Goal: Task Accomplishment & Management: Manage account settings

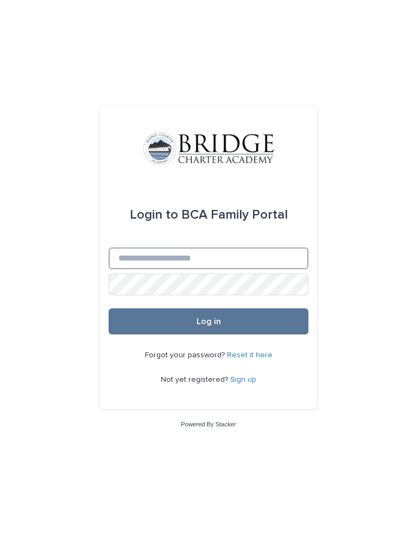
click at [239, 264] on input "Email" at bounding box center [209, 258] width 200 height 22
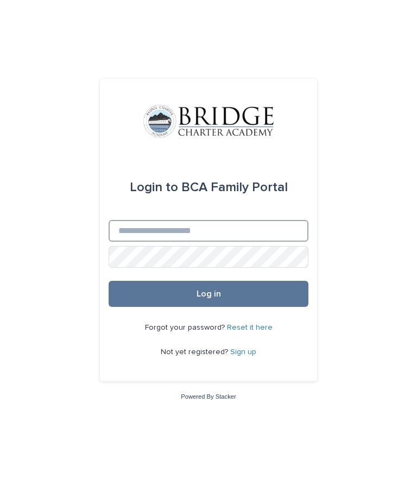
click at [219, 242] on input "Email" at bounding box center [209, 231] width 200 height 22
click at [174, 242] on input "Email" at bounding box center [209, 231] width 200 height 22
click at [222, 242] on input "Email" at bounding box center [209, 231] width 200 height 22
click at [213, 242] on input "Email" at bounding box center [209, 231] width 200 height 22
click at [245, 459] on div "Login to BCA Family Portal Email Password Log in Forgot your password? Reset it…" at bounding box center [208, 245] width 417 height 491
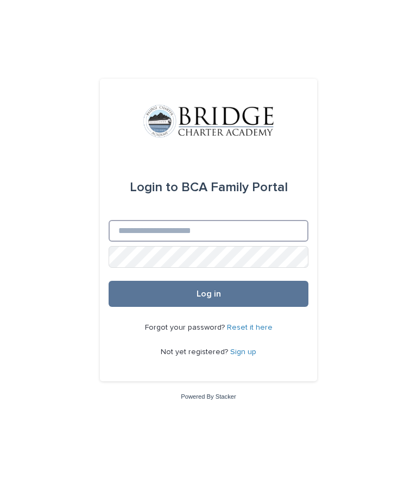
click at [252, 242] on input "Email" at bounding box center [209, 231] width 200 height 22
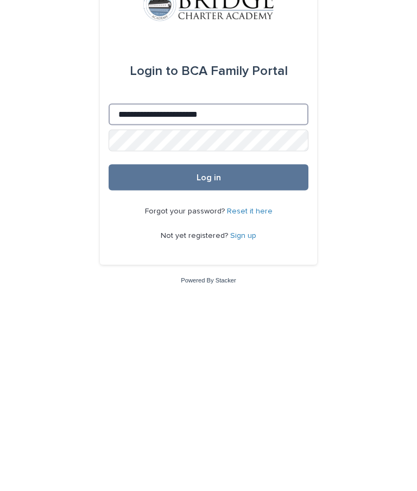
type input "**********"
click at [263, 281] on button "Log in" at bounding box center [209, 294] width 200 height 26
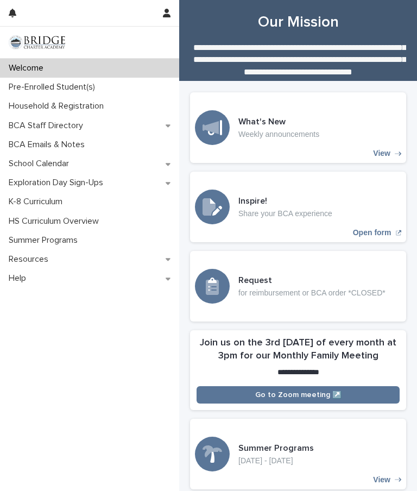
click at [96, 86] on p "Pre-Enrolled Student(s)" at bounding box center [53, 87] width 99 height 10
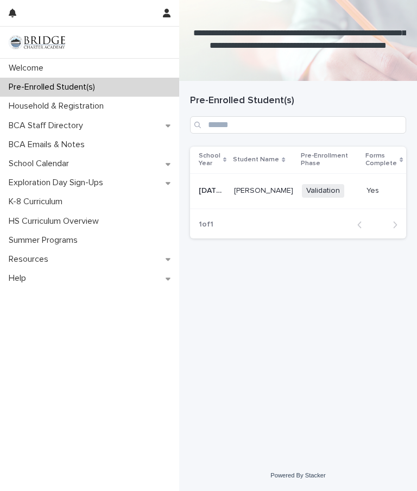
click at [92, 66] on div "Welcome" at bounding box center [89, 68] width 179 height 19
